Goal: Information Seeking & Learning: Check status

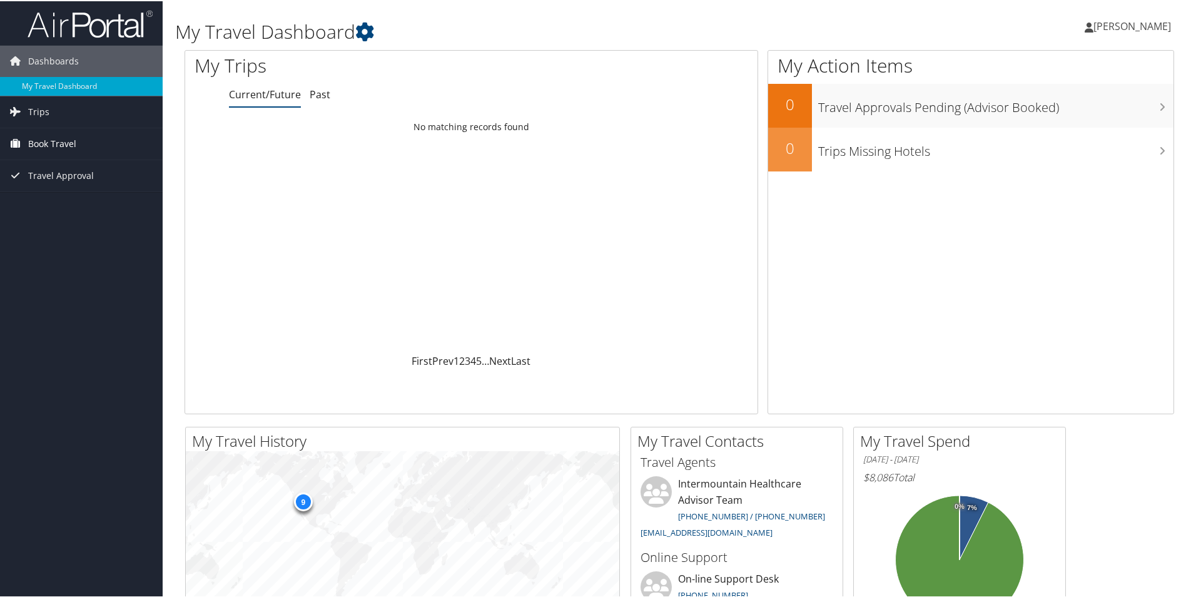
click at [81, 144] on link "Book Travel" at bounding box center [81, 142] width 163 height 31
click at [79, 231] on span "Travel Approval" at bounding box center [61, 230] width 66 height 31
click at [70, 146] on span "Book Travel" at bounding box center [52, 142] width 48 height 31
click at [69, 146] on span "Book Travel" at bounding box center [52, 142] width 48 height 31
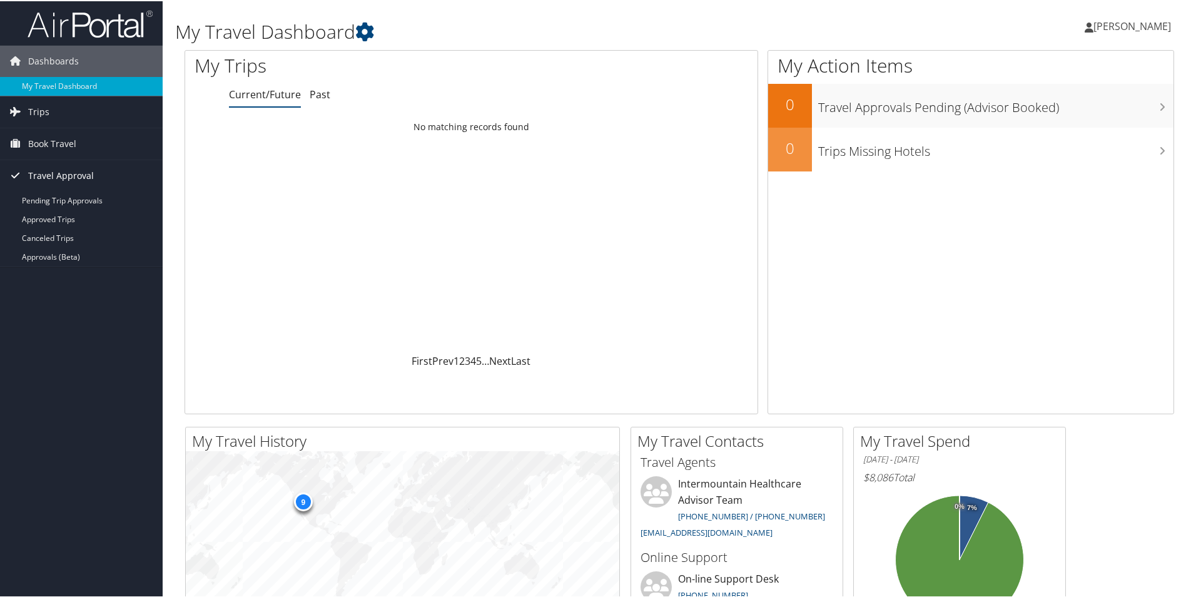
click at [14, 174] on icon at bounding box center [15, 173] width 19 height 19
click at [42, 113] on span "Trips" at bounding box center [38, 110] width 21 height 31
click at [73, 154] on link "Past Trips" at bounding box center [81, 154] width 163 height 19
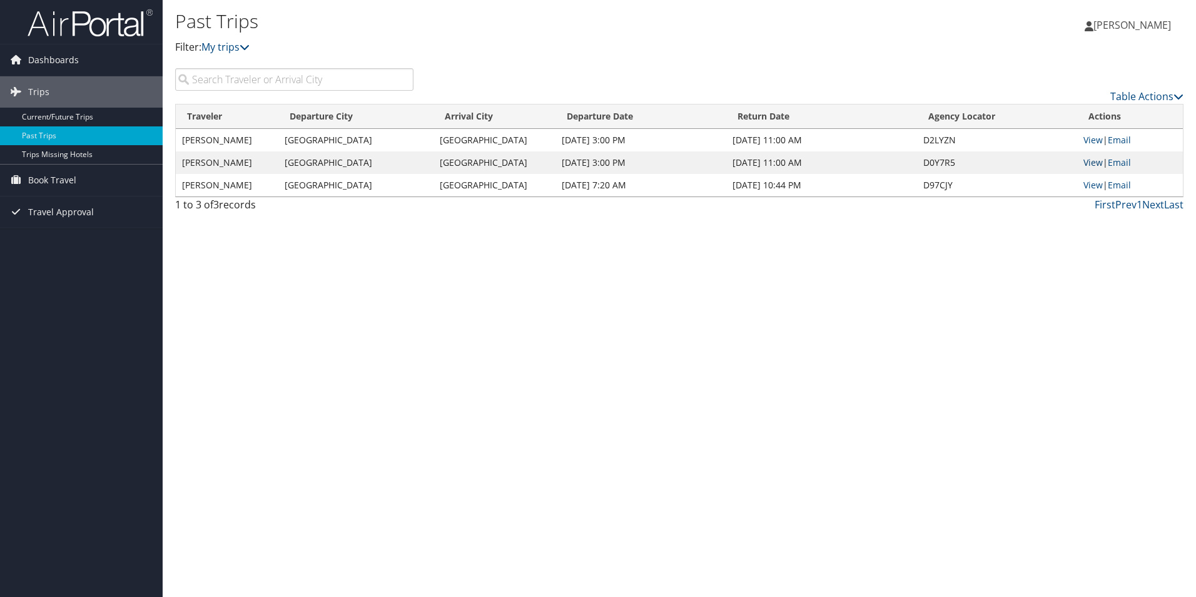
click at [1096, 164] on link "View" at bounding box center [1092, 162] width 19 height 12
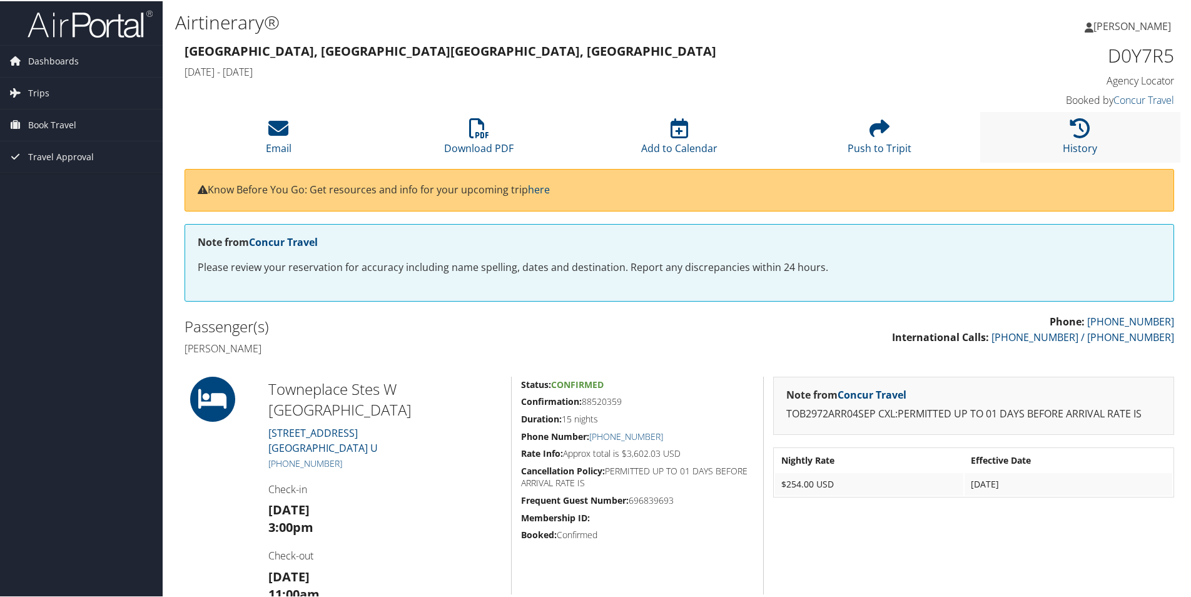
click at [1051, 131] on li "History" at bounding box center [1080, 136] width 200 height 51
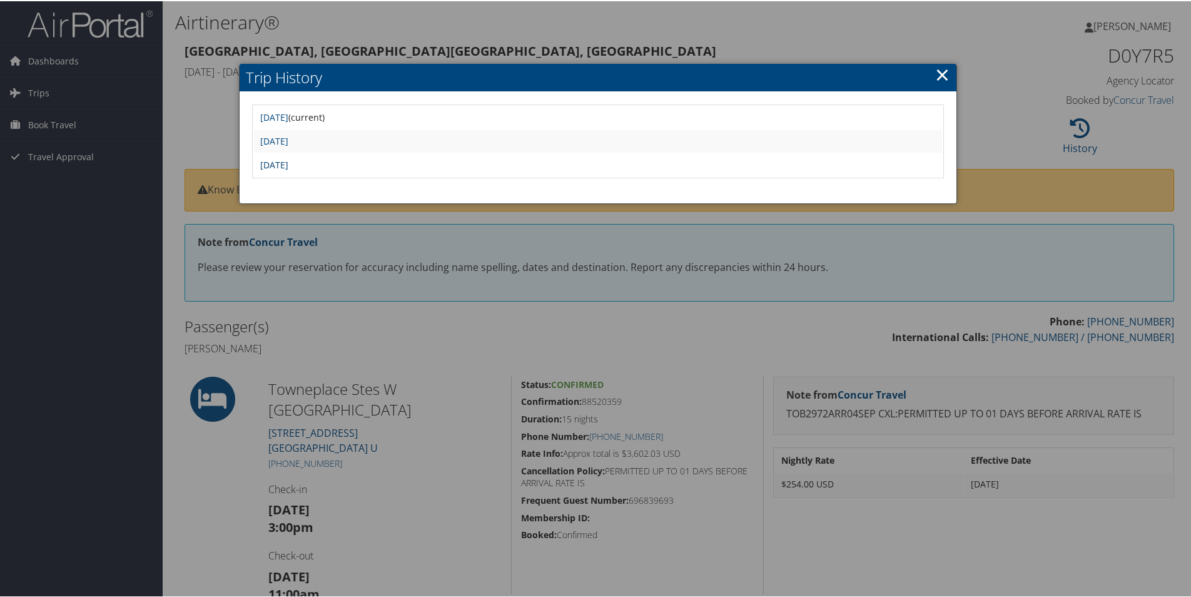
click at [288, 161] on link "[DATE]" at bounding box center [274, 164] width 28 height 12
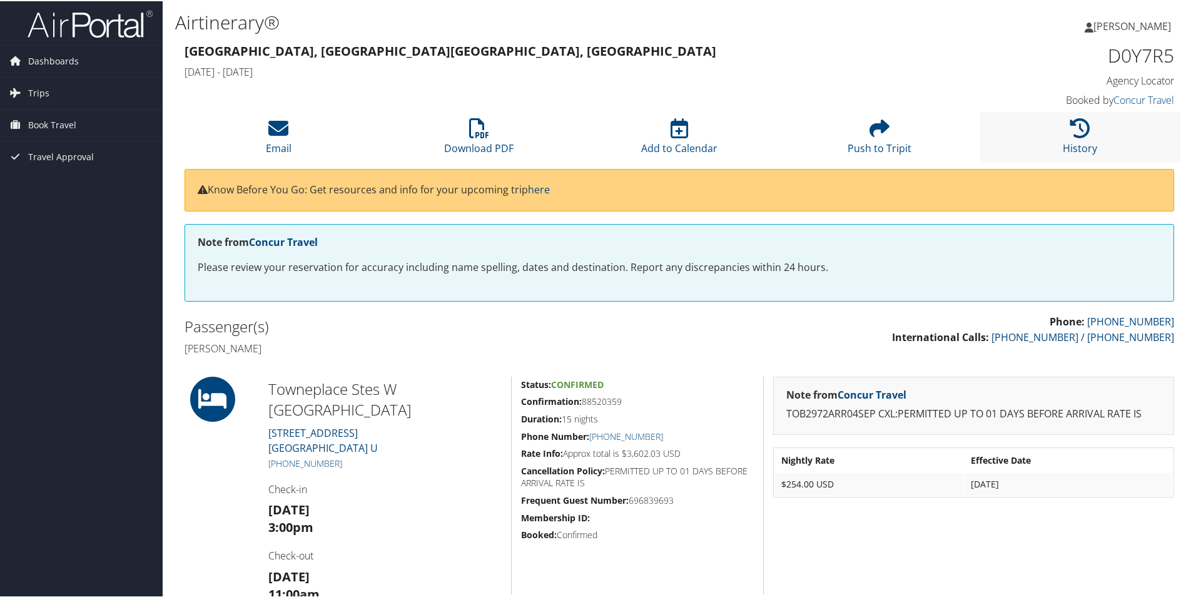
click at [1056, 139] on li "History" at bounding box center [1080, 136] width 200 height 51
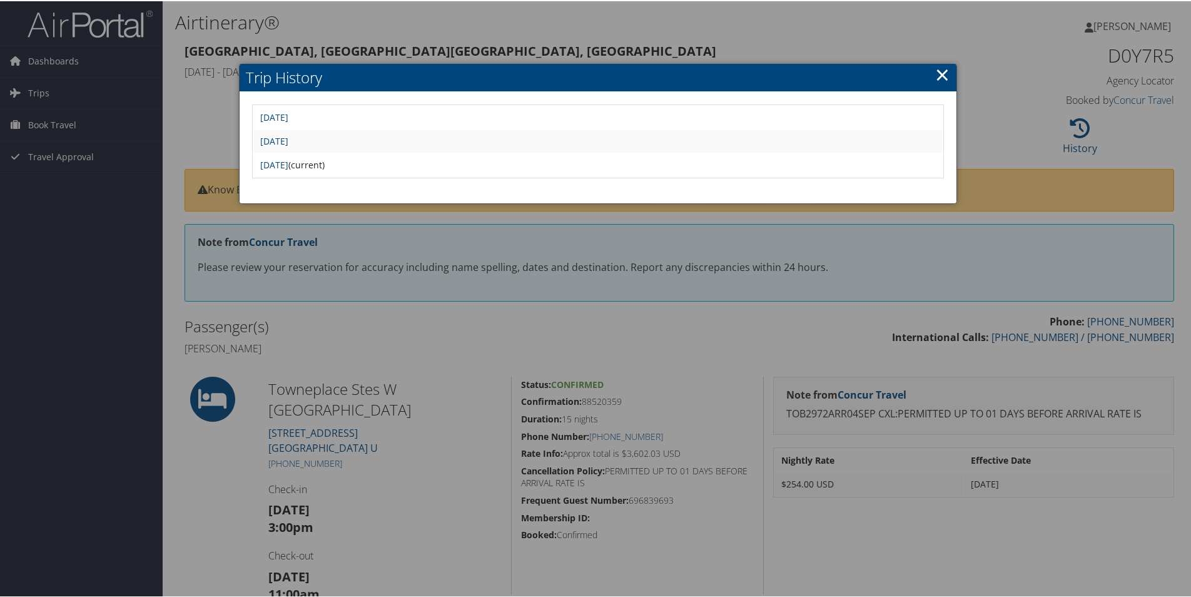
click at [381, 114] on td "Tue Aug 5 17:05:43 MDT 2025" at bounding box center [597, 116] width 687 height 23
click at [288, 114] on link "Tue Aug 5 17:05:43 MDT 2025" at bounding box center [274, 116] width 28 height 12
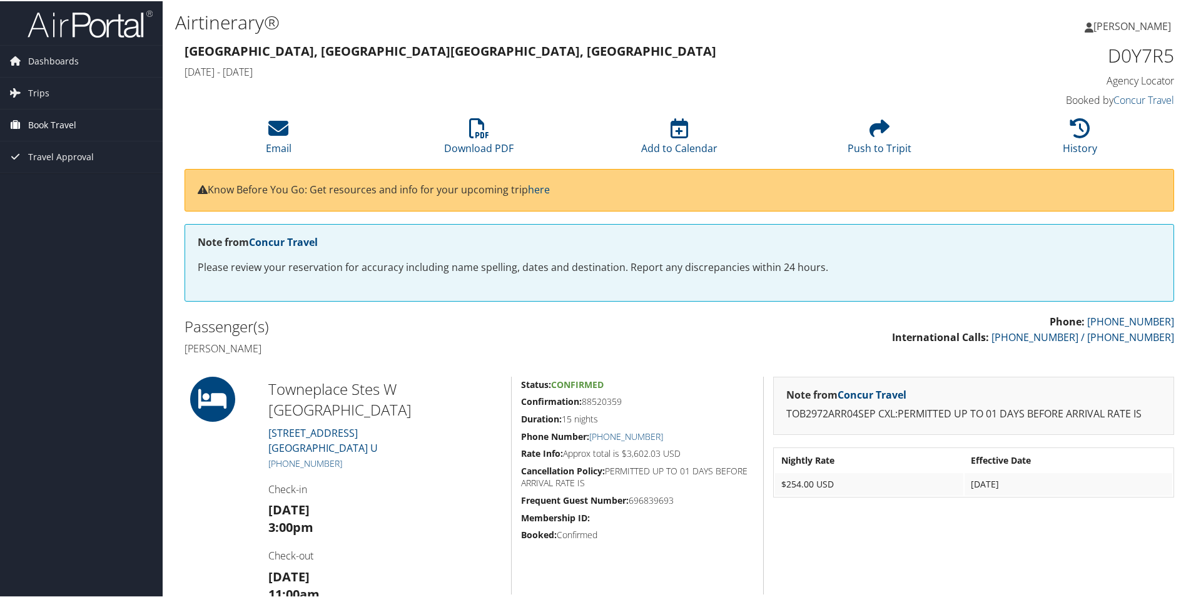
click at [56, 128] on span "Book Travel" at bounding box center [52, 123] width 48 height 31
